Goal: Information Seeking & Learning: Understand process/instructions

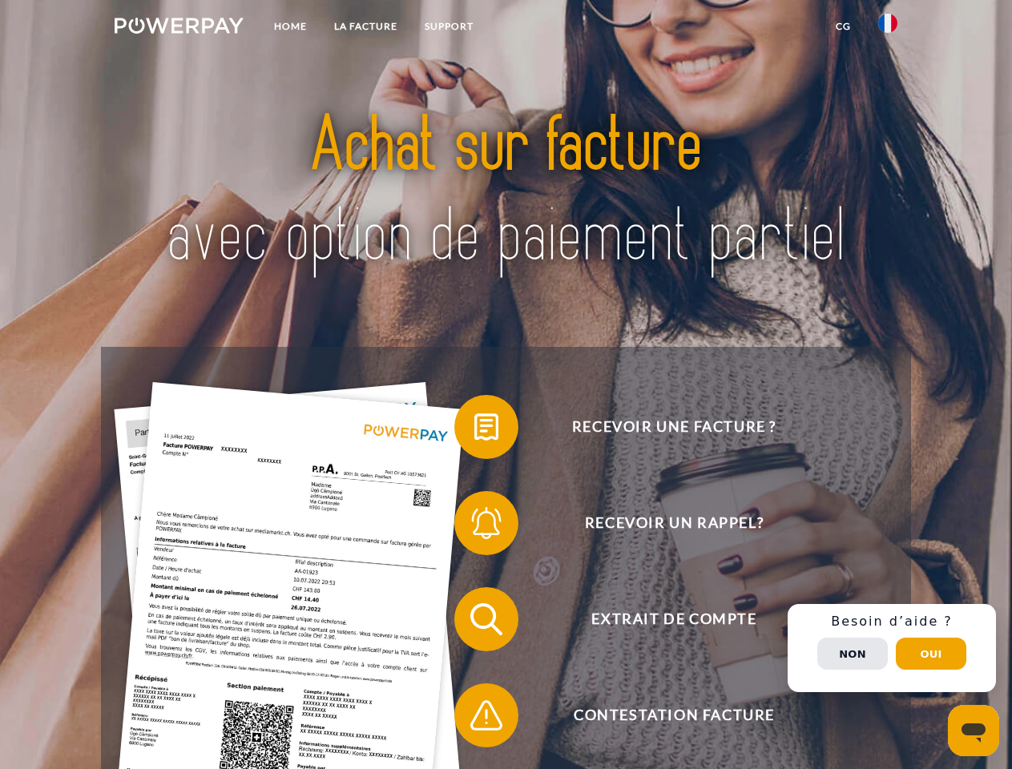
click at [179, 28] on img at bounding box center [179, 26] width 129 height 16
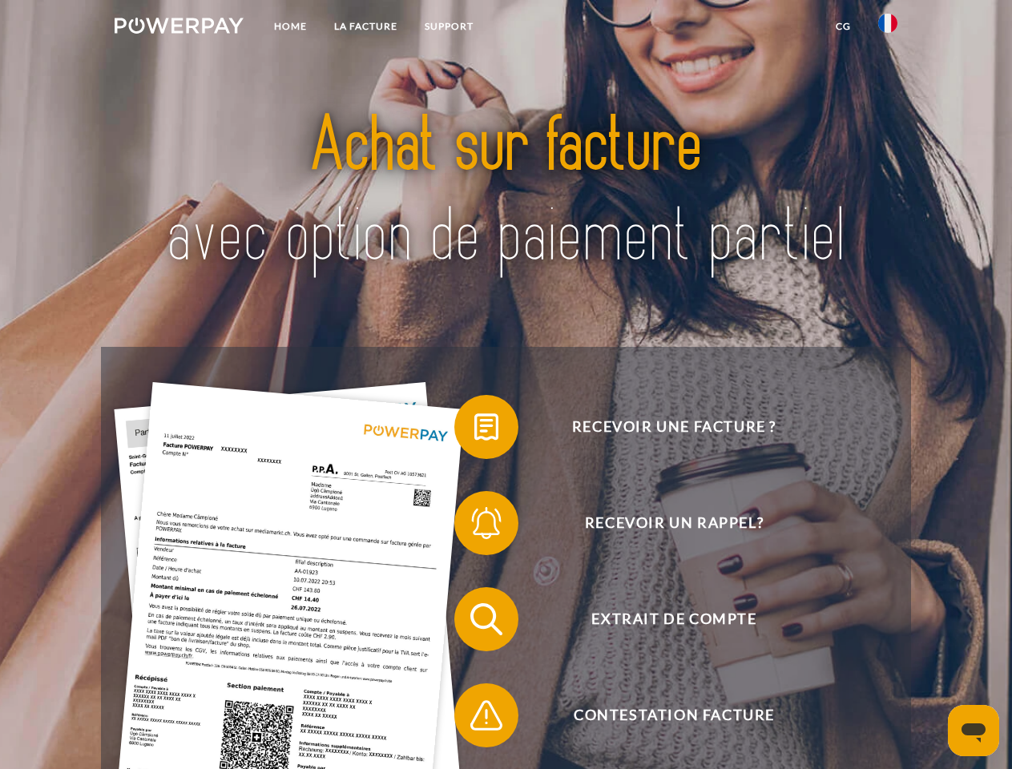
click at [888, 28] on img at bounding box center [887, 23] width 19 height 19
click at [843, 26] on link "CG" at bounding box center [843, 26] width 42 height 29
click at [474, 430] on span at bounding box center [462, 427] width 80 height 80
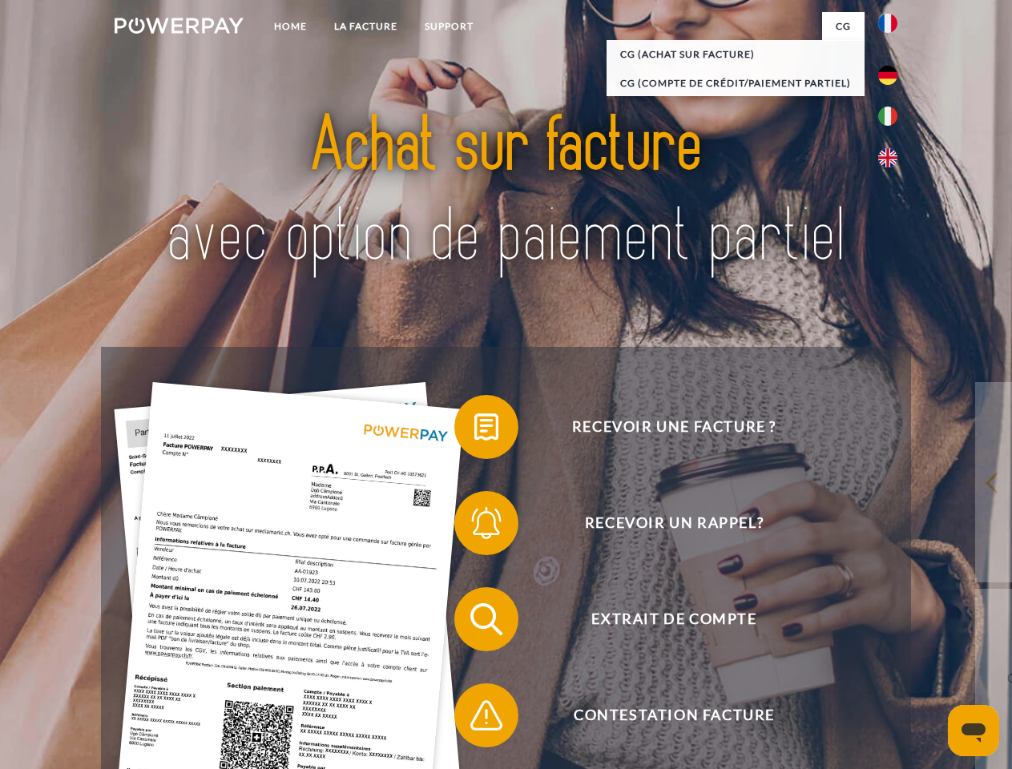
click at [474, 527] on span at bounding box center [462, 523] width 80 height 80
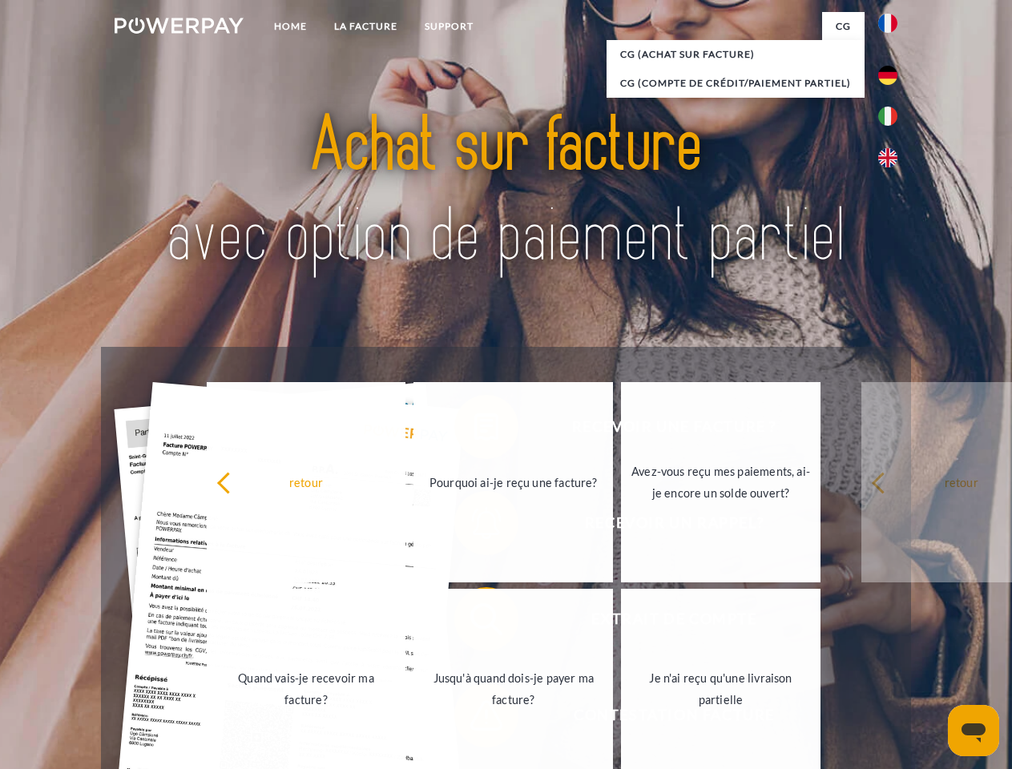
click at [474, 623] on link "Jusqu'à quand dois-je payer ma facture?" at bounding box center [514, 689] width 200 height 200
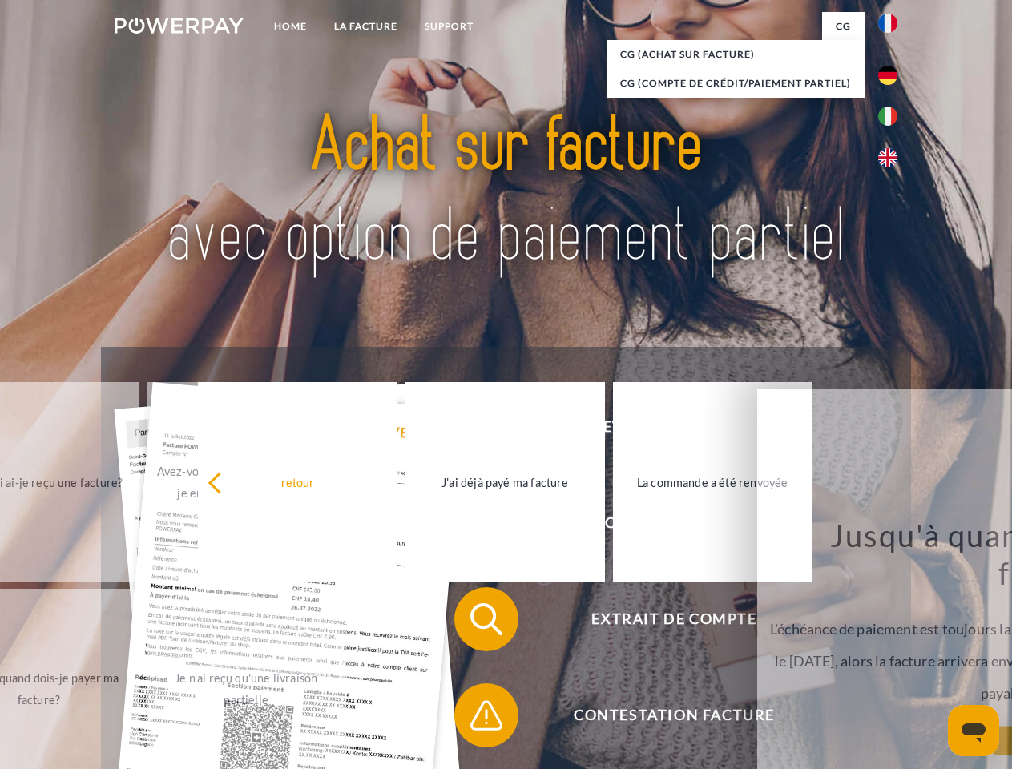
click at [474, 719] on span at bounding box center [462, 716] width 80 height 80
click at [892, 648] on div "Recevoir une facture ? Recevoir un rappel? Extrait de compte retour" at bounding box center [506, 667] width 810 height 641
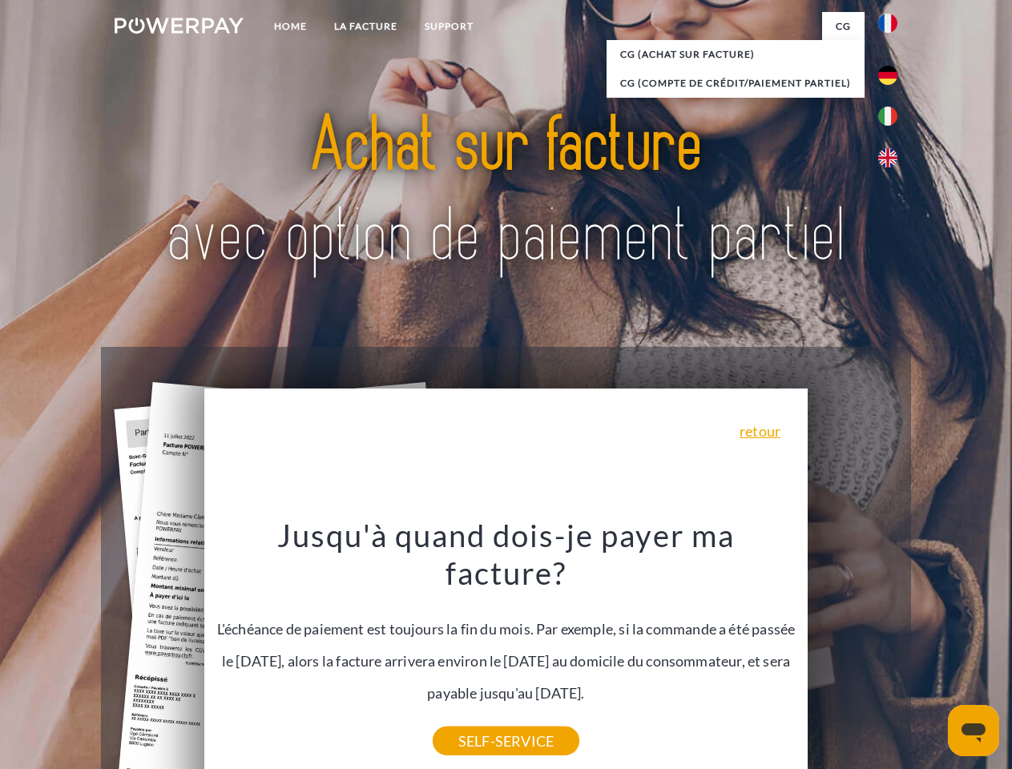
click at [853, 652] on span "Extrait de compte" at bounding box center [674, 620] width 393 height 64
click at [931, 654] on header "Home LA FACTURE Support" at bounding box center [506, 553] width 1012 height 1107
